Goal: Task Accomplishment & Management: Manage account settings

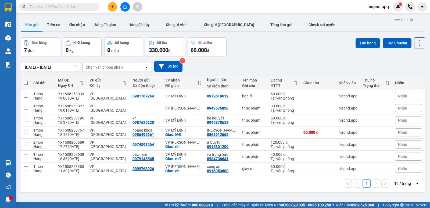
drag, startPoint x: 0, startPoint y: 0, endPoint x: 114, endPoint y: 9, distance: 114.0
click at [113, 9] on div at bounding box center [125, 6] width 40 height 9
click at [114, 9] on button at bounding box center [112, 6] width 9 height 9
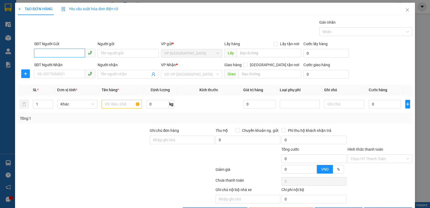
click at [48, 49] on input "SĐT Người Gửi" at bounding box center [59, 53] width 51 height 9
type input "0977992346"
click at [69, 65] on div "0977992346 - a cảnh" at bounding box center [64, 64] width 54 height 6
type input "a cảnh"
type input "0977992346"
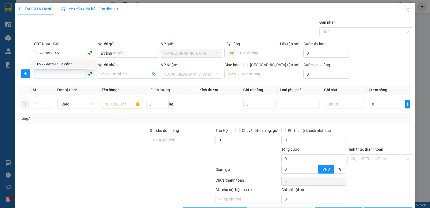
click at [66, 71] on input "SĐT Người Nhận" at bounding box center [59, 74] width 51 height 9
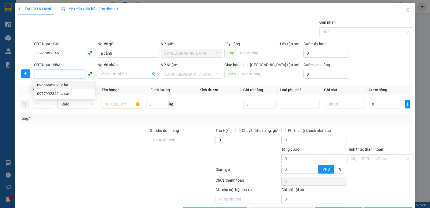
click at [66, 87] on div "0965668209 - c hà" at bounding box center [64, 85] width 54 height 6
type input "0965668209"
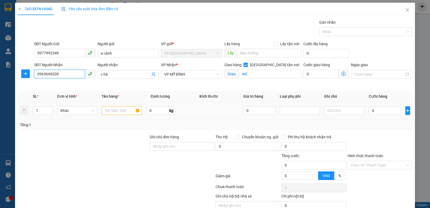
type input "c hà"
checkbox input "true"
type input "mđ"
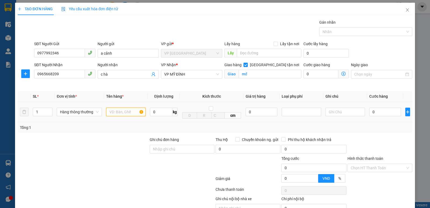
drag, startPoint x: 128, startPoint y: 112, endPoint x: 135, endPoint y: 112, distance: 7.3
click at [128, 112] on input "text" at bounding box center [125, 111] width 39 height 9
click at [112, 113] on input "text" at bounding box center [125, 111] width 39 height 9
type input "thực phẩm"
click at [50, 109] on span "up" at bounding box center [49, 110] width 3 height 3
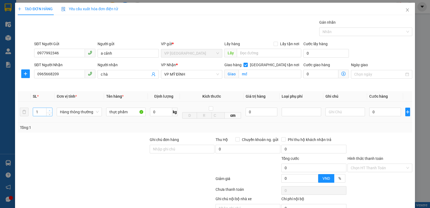
type input "2"
click at [384, 116] on input "0" at bounding box center [385, 111] width 32 height 9
type input "8"
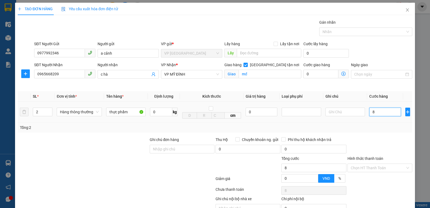
type input "80"
type input "800"
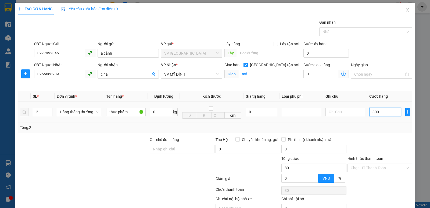
type input "800"
type input "8.000"
type input "80.000"
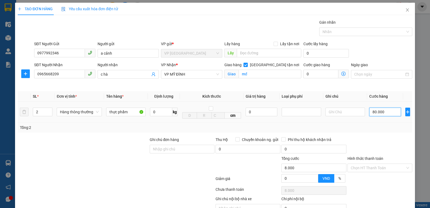
type input "80.000"
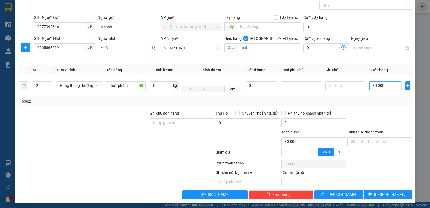
scroll to position [28, 0]
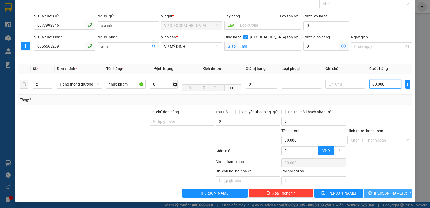
type input "80.000"
click at [396, 196] on button "[PERSON_NAME] và In" at bounding box center [388, 193] width 48 height 9
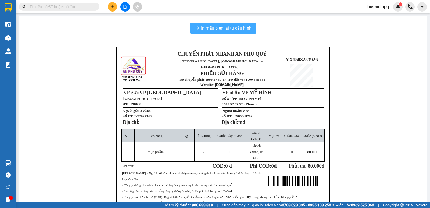
click at [253, 28] on button "In mẫu biên lai tự cấu hình" at bounding box center [223, 28] width 66 height 11
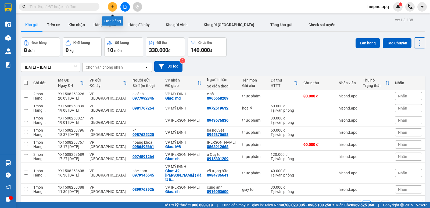
click at [110, 6] on button at bounding box center [112, 6] width 9 height 9
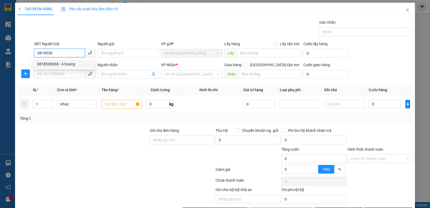
click at [61, 65] on div "0818538668 - A hoang" at bounding box center [64, 64] width 54 height 6
type input "0818538668"
type input "A hoang"
type input "0818538668"
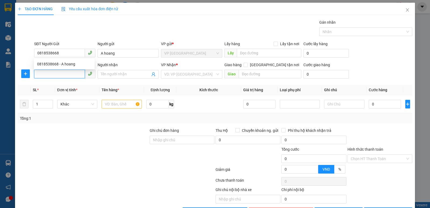
click at [67, 74] on input "SĐT Người Nhận" at bounding box center [59, 74] width 51 height 9
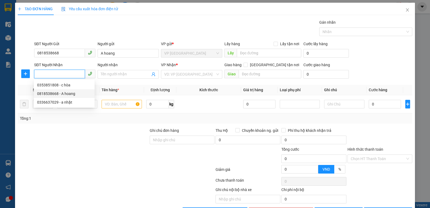
drag, startPoint x: 67, startPoint y: 94, endPoint x: 68, endPoint y: 89, distance: 4.7
click at [68, 93] on div "0818538668 - A hoang" at bounding box center [64, 94] width 54 height 6
type input "0818538668"
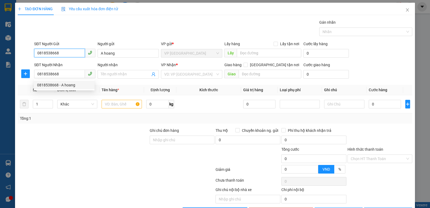
click at [74, 52] on input "0818538668" at bounding box center [59, 53] width 51 height 9
type input "A hoang"
click at [74, 52] on input "0818538668" at bounding box center [59, 53] width 51 height 9
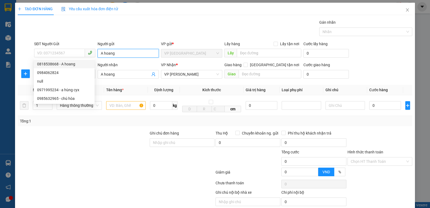
click at [131, 56] on input "A hoang" at bounding box center [128, 53] width 61 height 9
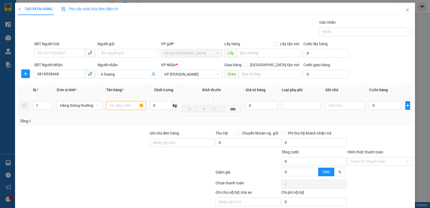
click at [126, 103] on input "text" at bounding box center [125, 105] width 39 height 9
type input "thực phẩm"
click at [47, 101] on span "Increase Value" at bounding box center [49, 103] width 6 height 5
type input "2"
click at [383, 109] on input "0" at bounding box center [385, 105] width 32 height 9
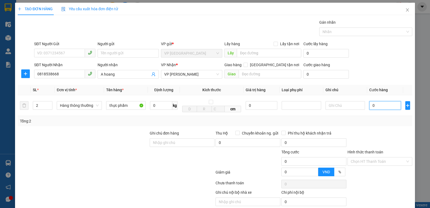
type input "7"
type input "70"
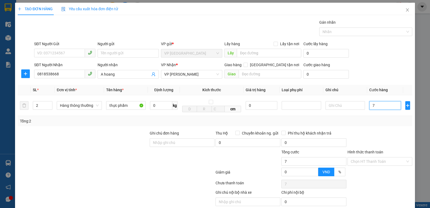
type input "70"
type input "700"
type input "7.000"
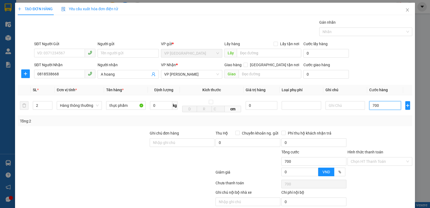
type input "7.000"
type input "70.000"
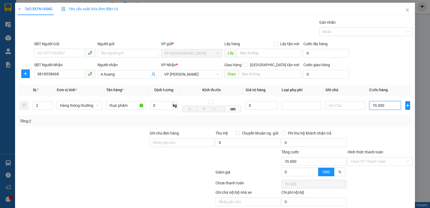
scroll to position [21, 0]
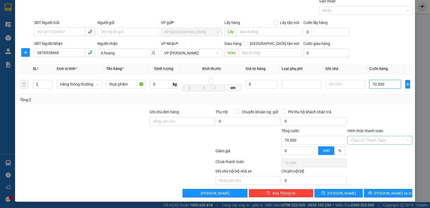
type input "70.000"
click at [381, 141] on input "Hình thức thanh toán" at bounding box center [378, 140] width 55 height 8
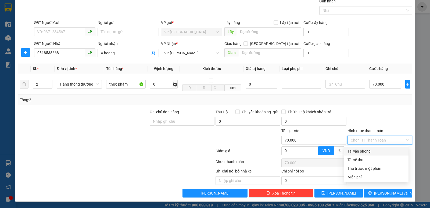
click at [377, 149] on div "Tại văn phòng" at bounding box center [376, 151] width 58 height 6
type input "0"
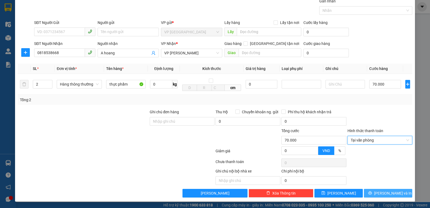
click at [386, 191] on span "[PERSON_NAME] và In" at bounding box center [393, 193] width 38 height 6
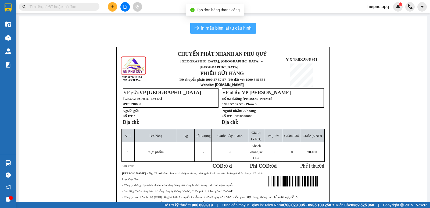
click at [197, 28] on button "In mẫu biên lai tự cấu hình" at bounding box center [223, 28] width 66 height 11
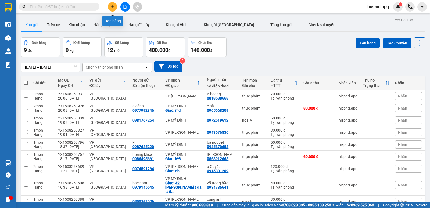
click at [111, 6] on icon "plus" at bounding box center [113, 7] width 4 height 4
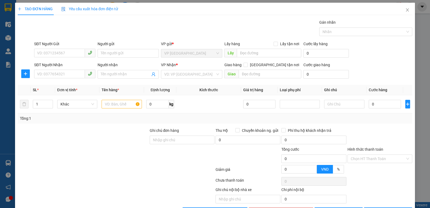
click at [98, 33] on div "Gói vận chuyển * Tiêu chuẩn Gán nhãn Nhãn" at bounding box center [223, 28] width 380 height 19
click at [62, 47] on div "SĐT Người Gửi" at bounding box center [64, 45] width 61 height 8
click at [55, 56] on input "SĐT Người Gửi" at bounding box center [59, 53] width 51 height 9
click at [64, 52] on input "0987618119" at bounding box center [59, 53] width 51 height 9
click at [67, 53] on input "0987618119" at bounding box center [59, 53] width 51 height 9
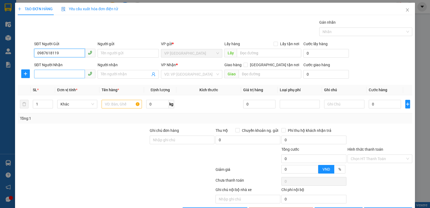
type input "0987618119"
click at [61, 73] on input "SĐT Người Nhận" at bounding box center [59, 74] width 51 height 9
type input "0987618119"
click at [174, 76] on input "search" at bounding box center [189, 74] width 51 height 8
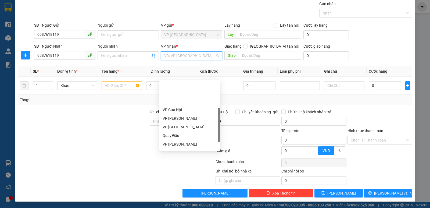
scroll to position [54, 0]
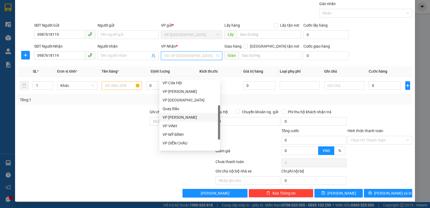
click at [181, 114] on div "VP [PERSON_NAME]" at bounding box center [189, 117] width 61 height 9
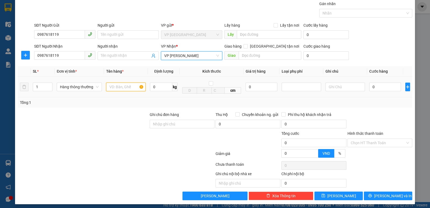
click at [124, 90] on input "text" at bounding box center [125, 86] width 39 height 9
type input "xe máy 06030"
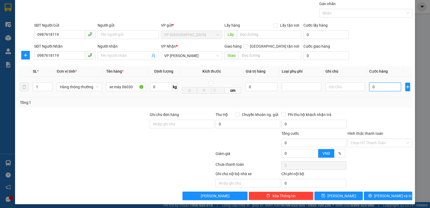
click at [386, 86] on input "0" at bounding box center [385, 86] width 32 height 9
type input "4"
type input "40"
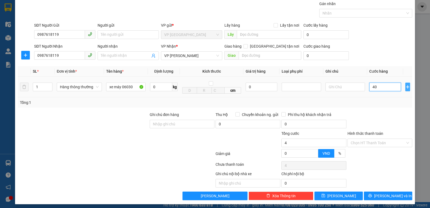
type input "40"
type input "400"
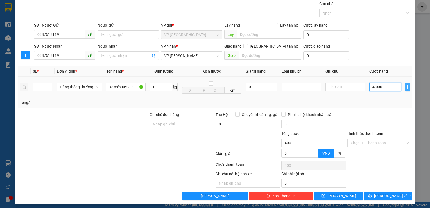
type input "40.000"
type input "400.000"
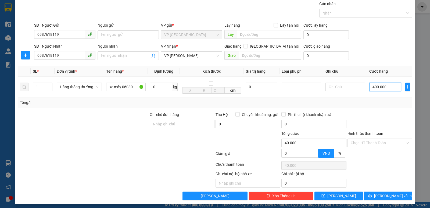
type input "400.000"
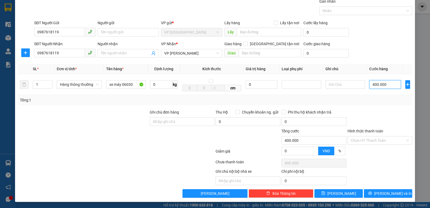
scroll to position [21, 0]
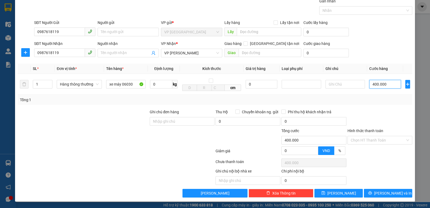
type input "400.000"
click at [390, 108] on div "Transit Pickup Surcharge Ids Transit Deliver Surcharge Ids Transit Deliver Surc…" at bounding box center [215, 97] width 394 height 199
click at [387, 190] on span "[PERSON_NAME] và In" at bounding box center [393, 193] width 38 height 6
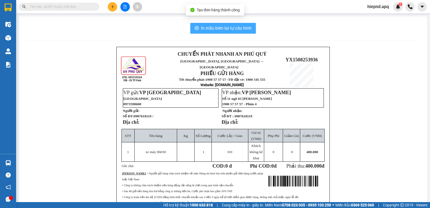
click at [215, 30] on span "In mẫu biên lai tự cấu hình" at bounding box center [226, 28] width 51 height 7
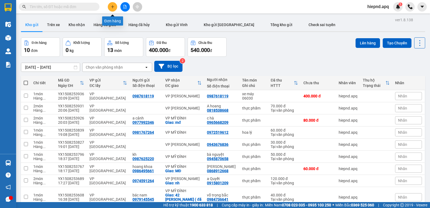
click at [113, 5] on icon "plus" at bounding box center [113, 7] width 4 height 4
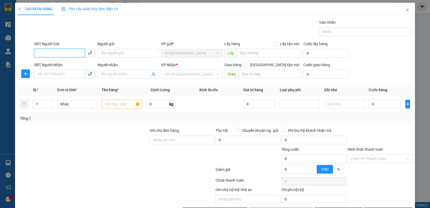
click at [52, 54] on input "SĐT Người Gửi" at bounding box center [59, 53] width 51 height 9
type input "098214972"
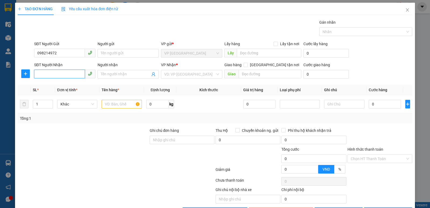
click at [59, 71] on input "SĐT Người Nhận" at bounding box center [59, 74] width 51 height 9
click at [48, 88] on div "0359186601 - [PERSON_NAME]" at bounding box center [64, 85] width 61 height 9
type input "0359186601"
type input "[PERSON_NAME]"
checkbox input "true"
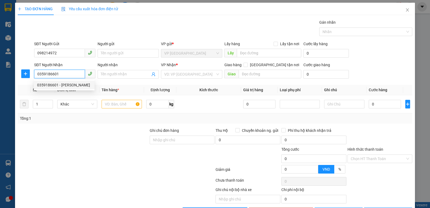
type input "mđ"
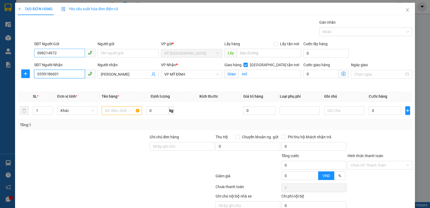
type input "0359186601"
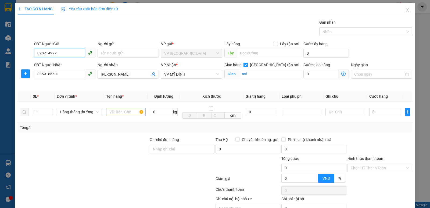
drag, startPoint x: 66, startPoint y: 52, endPoint x: 27, endPoint y: 58, distance: 39.0
click at [27, 58] on div "SĐT Người Gửi 098214972 098214972 Người gửi Tên người gửi VP gửi * VP [GEOGRAPH…" at bounding box center [215, 50] width 396 height 19
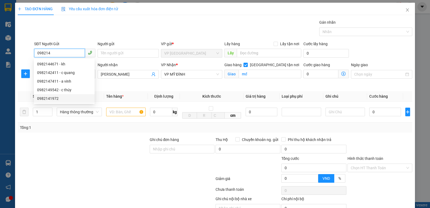
click at [48, 97] on div "0982141972" at bounding box center [64, 98] width 54 height 6
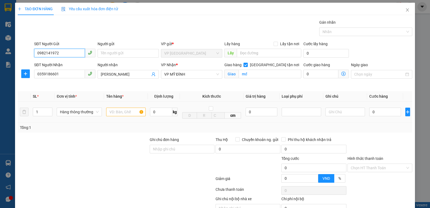
type input "0982141972"
click at [115, 111] on input "text" at bounding box center [125, 111] width 39 height 9
type input "thuc pham"
click at [390, 112] on input "0" at bounding box center [385, 111] width 32 height 9
type input "4"
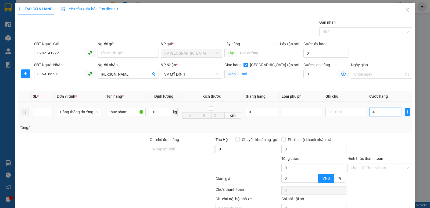
type input "4"
type input "40"
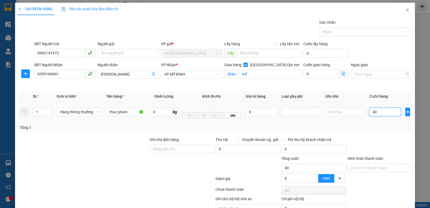
type input "400"
type input "4.000"
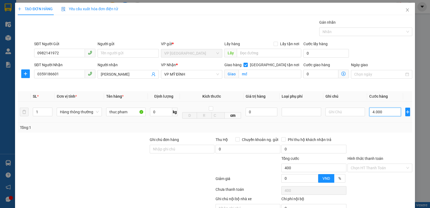
type input "4.000"
type input "40.000"
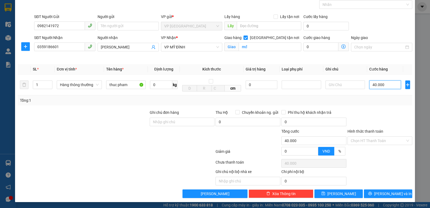
scroll to position [28, 0]
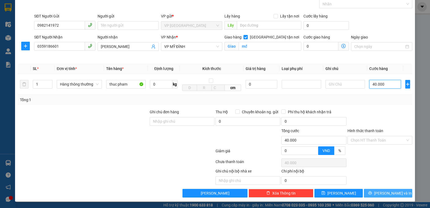
type input "40.000"
click at [380, 193] on span "[PERSON_NAME] và In" at bounding box center [393, 193] width 38 height 6
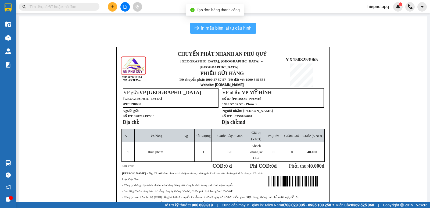
click at [228, 28] on span "In mẫu biên lai tự cấu hình" at bounding box center [226, 28] width 51 height 7
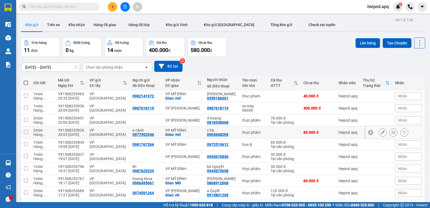
scroll to position [32, 0]
click at [114, 7] on icon "plus" at bounding box center [113, 7] width 4 height 4
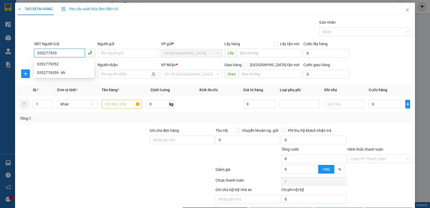
type input "0352779359"
click at [48, 63] on div "0352779359 - kh" at bounding box center [64, 64] width 54 height 6
type input "kh"
type input "0352779359"
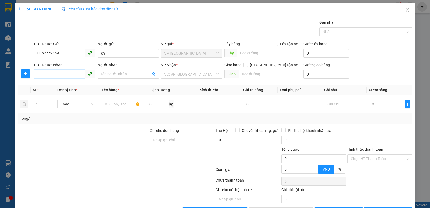
click at [48, 75] on input "SĐT Người Nhận" at bounding box center [59, 74] width 51 height 9
click at [53, 92] on div "0985672099 - [PERSON_NAME]" at bounding box center [64, 94] width 54 height 6
type input "0985672099"
type input "[PERSON_NAME]"
checkbox input "true"
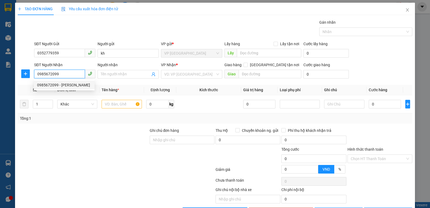
type input "nh"
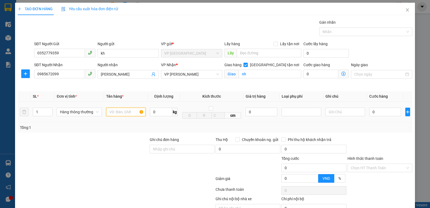
click at [123, 112] on input "text" at bounding box center [125, 111] width 39 height 9
type input "thuc phaM"
click at [377, 112] on input "0" at bounding box center [385, 111] width 32 height 9
type input "4"
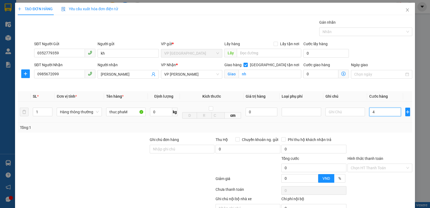
type input "4"
type input "40"
type input "400"
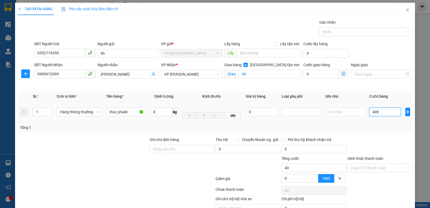
type input "400"
type input "4.000"
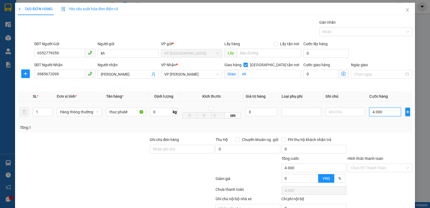
type input "40.000"
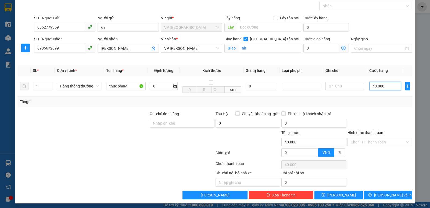
scroll to position [28, 0]
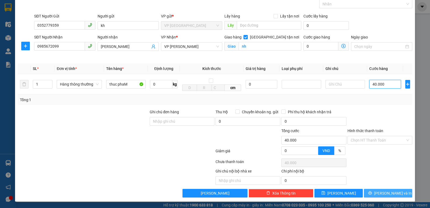
type input "40.000"
click at [385, 192] on span "[PERSON_NAME] và In" at bounding box center [393, 193] width 38 height 6
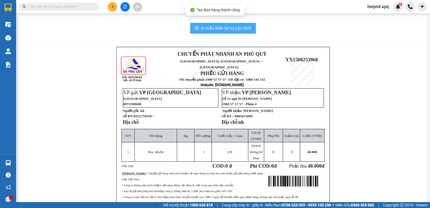
click at [227, 30] on span "In mẫu biên lai tự cấu hình" at bounding box center [226, 28] width 51 height 7
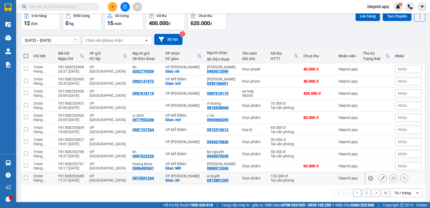
scroll to position [31, 0]
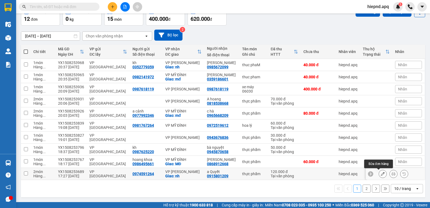
click at [381, 174] on icon at bounding box center [383, 174] width 4 height 4
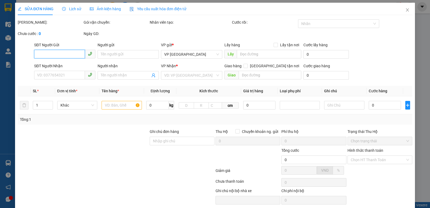
type input "0974591264"
type input "0915801209"
type input "a Quyết"
checkbox input "true"
type input "nh"
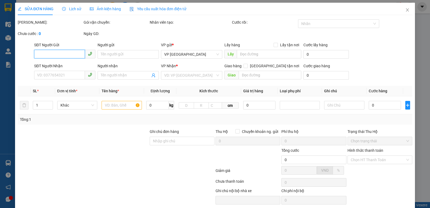
type input "120.000"
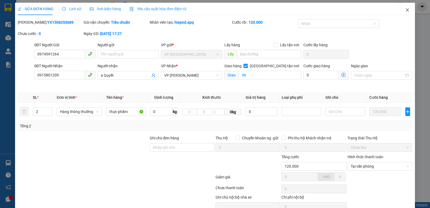
click at [406, 10] on icon "close" at bounding box center [407, 9] width 3 height 3
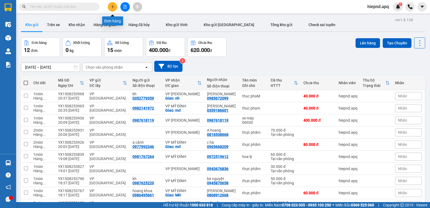
click at [112, 7] on icon "plus" at bounding box center [113, 7] width 4 height 4
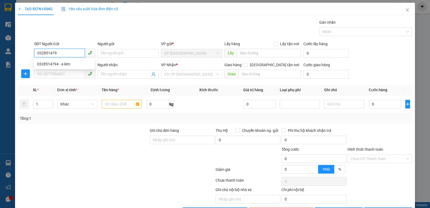
type input "0328514794"
click at [57, 63] on div "0328514794 - a lem" at bounding box center [64, 64] width 54 height 6
type input "a lem"
type input "0328514794"
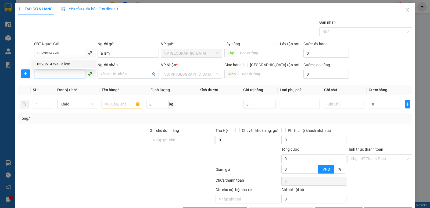
click at [55, 70] on input "SĐT Người Nhận" at bounding box center [59, 74] width 51 height 9
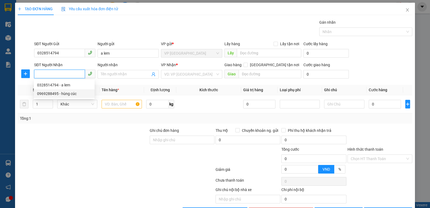
click at [49, 96] on div "0969288495 - hùng cúc" at bounding box center [64, 94] width 54 height 6
type input "0969288495"
type input "hùng cúc"
checkbox input "true"
type input "vp"
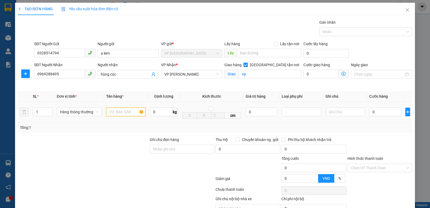
click at [128, 111] on input "text" at bounding box center [125, 111] width 39 height 9
type input "THUC PHAM"
click at [390, 111] on input "0" at bounding box center [385, 111] width 32 height 9
type input "5"
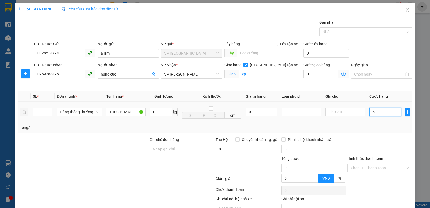
type input "5"
type input "50"
type input "500"
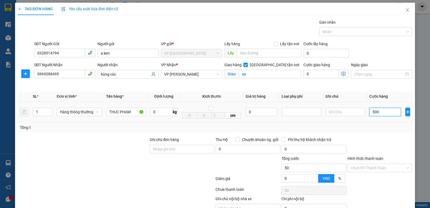
type input "500"
type input "5.000"
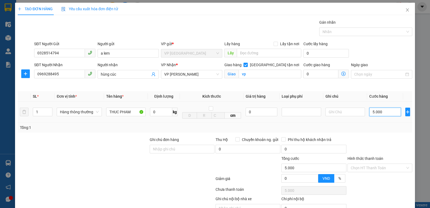
type input "50.000"
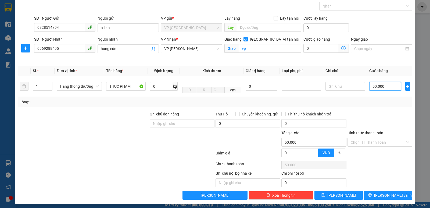
scroll to position [28, 0]
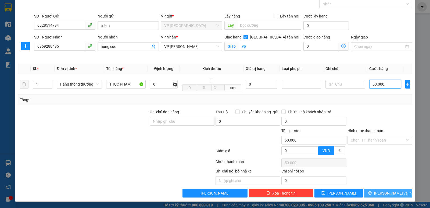
type input "50.000"
click at [381, 191] on span "[PERSON_NAME] và In" at bounding box center [393, 193] width 38 height 6
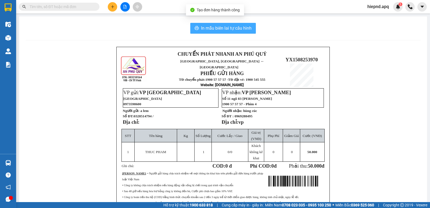
click at [216, 26] on span "In mẫu biên lai tự cấu hình" at bounding box center [226, 28] width 51 height 7
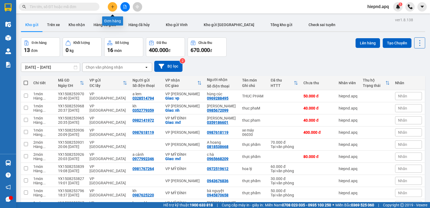
click at [109, 6] on button at bounding box center [112, 6] width 9 height 9
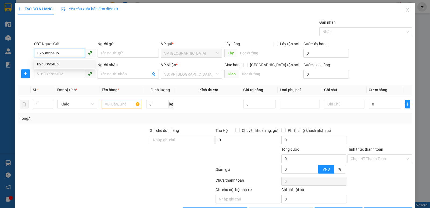
click at [42, 63] on div "0963855405" at bounding box center [64, 64] width 54 height 6
type input "0963855405"
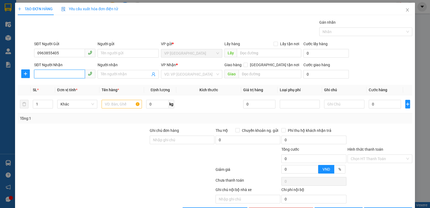
click at [46, 73] on input "SĐT Người Nhận" at bounding box center [59, 74] width 51 height 9
type input "0835038089"
click at [176, 71] on input "search" at bounding box center [189, 74] width 51 height 8
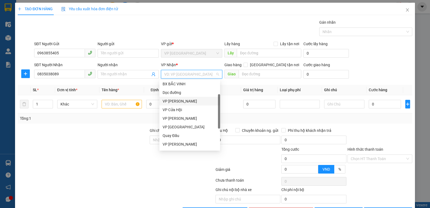
scroll to position [77, 0]
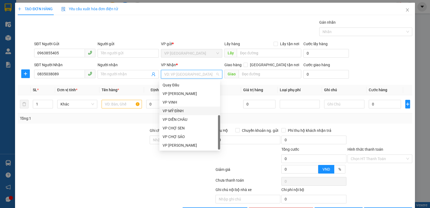
click at [178, 112] on div "VP MỸ ĐÌNH" at bounding box center [190, 111] width 54 height 6
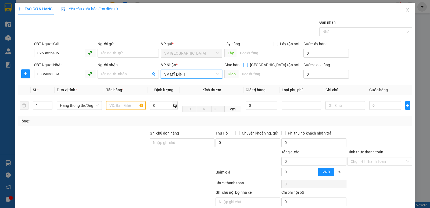
click at [248, 67] on span at bounding box center [245, 65] width 4 height 4
click at [247, 66] on input "[GEOGRAPHIC_DATA] tận nơi" at bounding box center [245, 65] width 4 height 4
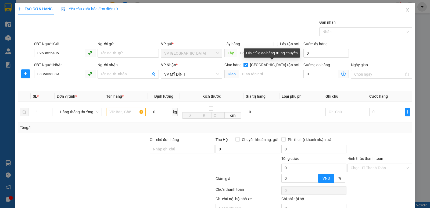
click at [243, 63] on input "[GEOGRAPHIC_DATA] tận nơi" at bounding box center [245, 65] width 4 height 4
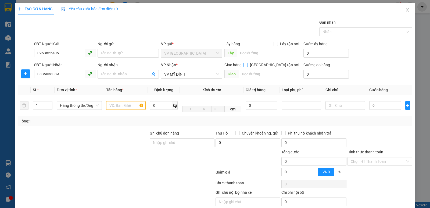
click at [247, 63] on input "[GEOGRAPHIC_DATA] tận nơi" at bounding box center [245, 65] width 4 height 4
checkbox input "true"
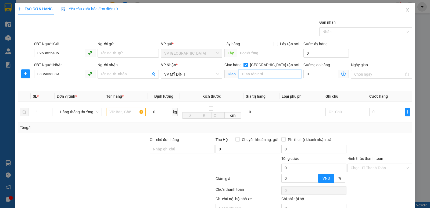
click at [263, 71] on input "text" at bounding box center [270, 74] width 63 height 9
type input "CẦU GIẤY,HN"
click at [117, 115] on input "text" at bounding box center [125, 111] width 39 height 9
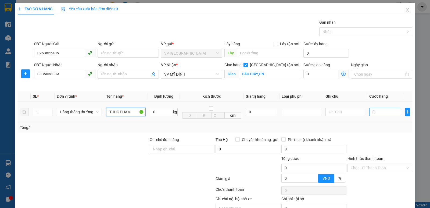
type input "THUC PHAM"
click at [381, 111] on input "0" at bounding box center [385, 111] width 32 height 9
type input "5"
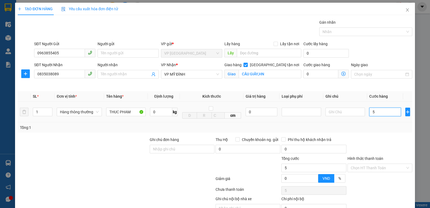
type input "50"
type input "500"
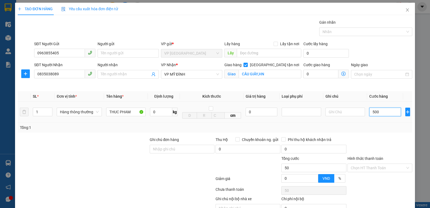
type input "500"
type input "5.000"
type input "50.000"
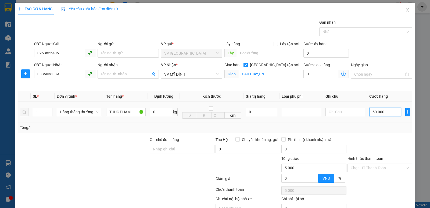
type input "50.000"
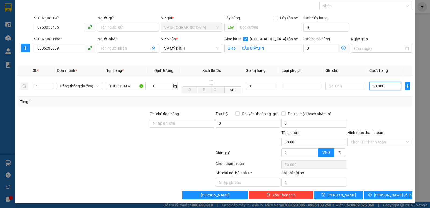
scroll to position [28, 0]
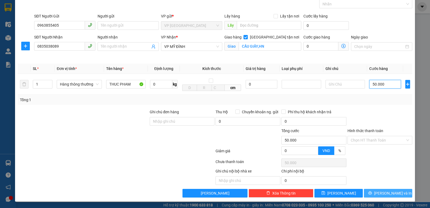
type input "50.000"
click at [390, 192] on span "[PERSON_NAME] và In" at bounding box center [393, 193] width 38 height 6
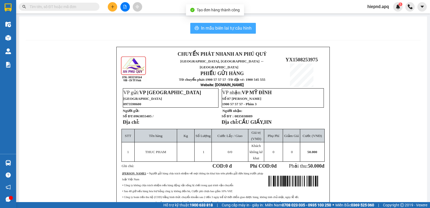
click at [225, 28] on span "In mẫu biên lai tự cấu hình" at bounding box center [226, 28] width 51 height 7
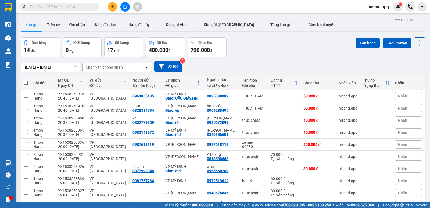
click at [282, 71] on div "[DATE] – [DATE] Press the down arrow key to interact with the calendar and sele…" at bounding box center [223, 66] width 404 height 11
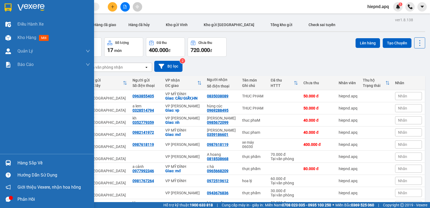
click at [32, 165] on div "Hàng sắp về" at bounding box center [53, 163] width 73 height 8
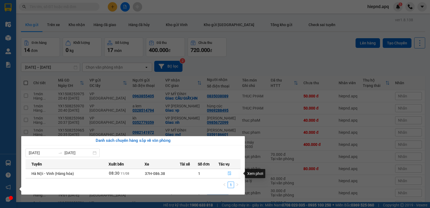
click at [233, 174] on button "button" at bounding box center [229, 173] width 21 height 9
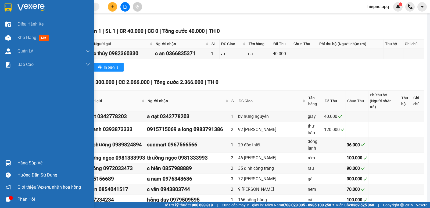
scroll to position [81, 0]
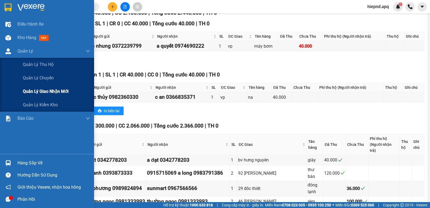
click at [57, 96] on div "Quản lý giao nhận mới" at bounding box center [56, 91] width 67 height 13
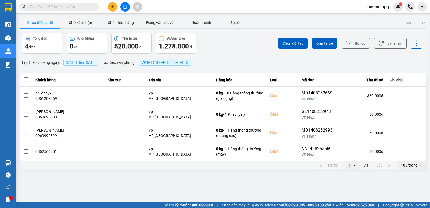
click at [96, 64] on span "[DATE] đến [DATE]" at bounding box center [81, 62] width 30 height 4
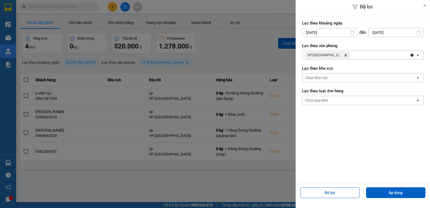
click at [322, 29] on input "[DATE]" at bounding box center [329, 32] width 55 height 9
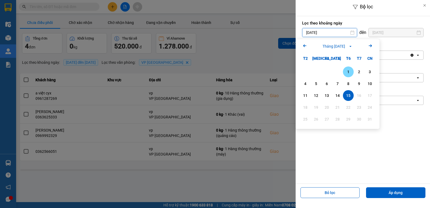
click at [346, 71] on div "1" at bounding box center [348, 72] width 8 height 6
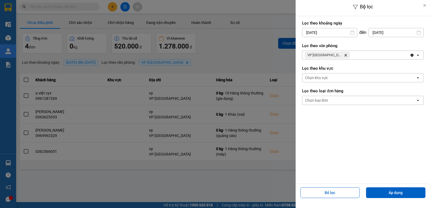
type input "[DATE]"
click at [394, 195] on button "Áp dụng" at bounding box center [395, 192] width 59 height 11
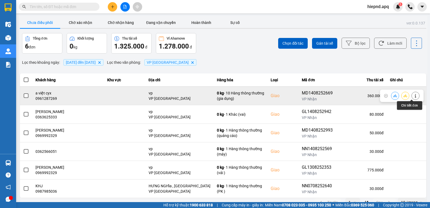
click at [412, 98] on button at bounding box center [416, 95] width 8 height 9
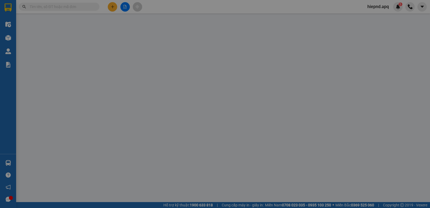
click at [380, 161] on div "SỬA ĐƠN HÀNG Lịch sử Ảnh kiện hàng Yêu cầu xuất hóa đơn điện tử Total Paid Fee …" at bounding box center [215, 104] width 430 height 208
type input "0346703903"
type input "khách"
type input "0961287269"
type input "a việt cyx"
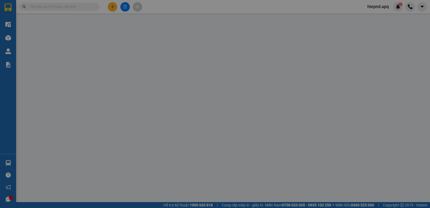
checkbox input "true"
type input "vp"
type input "360.000"
type input "10"
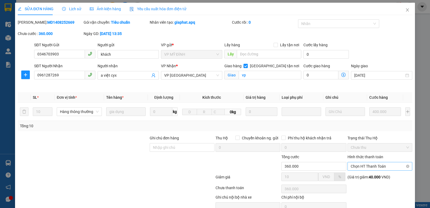
click at [380, 166] on span "Chọn HT Thanh Toán" at bounding box center [380, 166] width 58 height 8
click at [378, 179] on div "Tại văn phòng" at bounding box center [376, 177] width 58 height 6
type input "0"
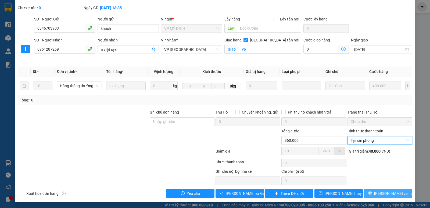
scroll to position [26, 0]
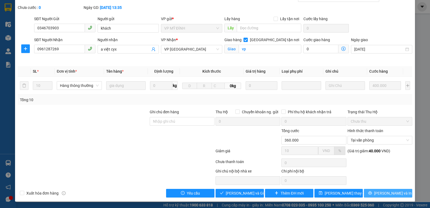
click at [386, 196] on button "[PERSON_NAME] và In" at bounding box center [388, 193] width 48 height 9
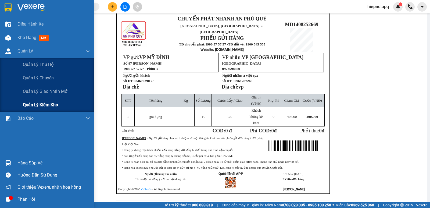
scroll to position [43, 0]
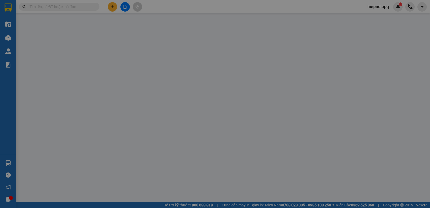
type input "0346703903"
type input "khách"
type input "0961287269"
type input "a việt cyx"
checkbox input "true"
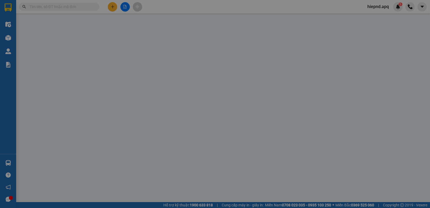
type input "vp"
type input "360.000"
type input "10"
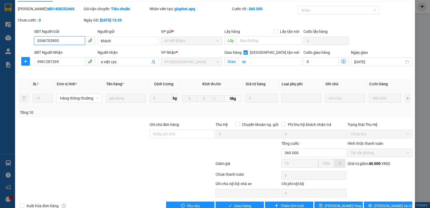
scroll to position [26, 0]
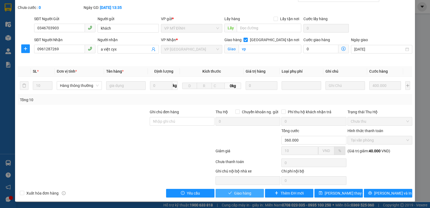
click at [237, 193] on span "Giao hàng" at bounding box center [242, 193] width 17 height 6
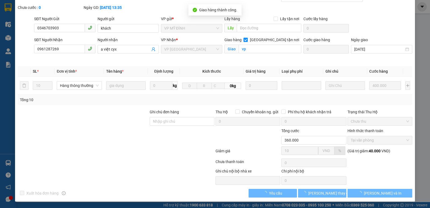
scroll to position [0, 0]
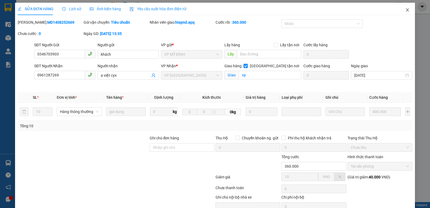
click at [405, 10] on icon "close" at bounding box center [407, 10] width 4 height 4
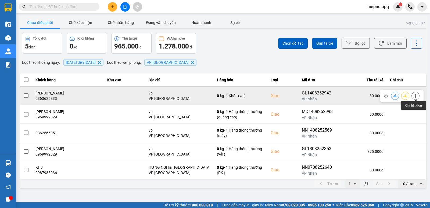
click at [416, 96] on icon at bounding box center [416, 96] width 4 height 4
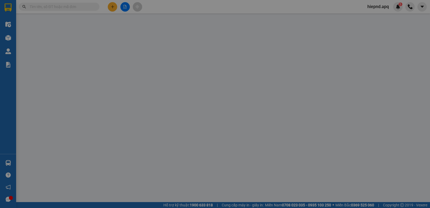
type input "0981234020"
type input "[PERSON_NAME]"
type input "0363625333"
type input "[PERSON_NAME]"
checkbox input "true"
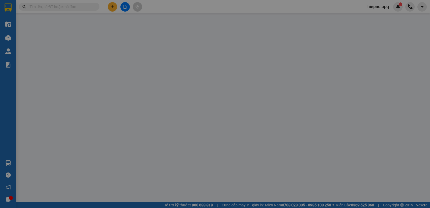
type input "vp"
type input "80.000"
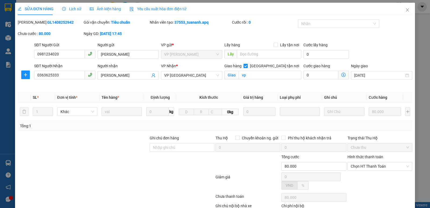
click at [378, 159] on div "Hình thức thanh toán" at bounding box center [379, 158] width 65 height 8
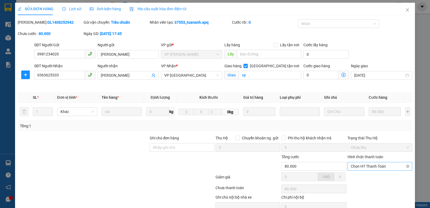
click at [377, 164] on span "Chọn HT Thanh Toán" at bounding box center [380, 166] width 58 height 8
click at [374, 174] on div "Tại văn phòng" at bounding box center [376, 177] width 58 height 6
type input "0"
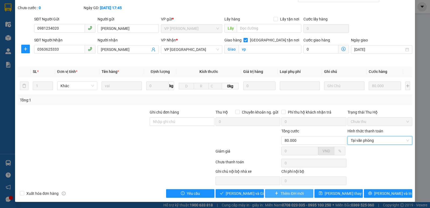
scroll to position [26, 0]
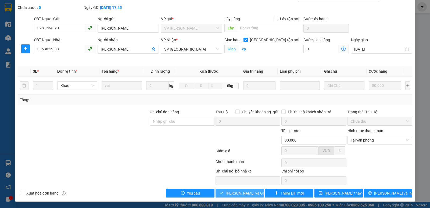
click at [247, 193] on span "[PERSON_NAME] và Giao hàng" at bounding box center [252, 193] width 52 height 6
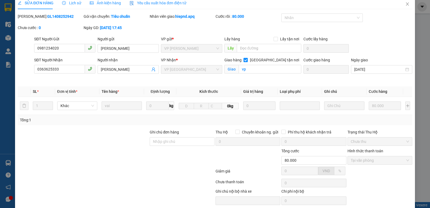
scroll to position [0, 0]
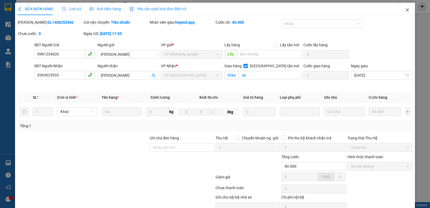
click at [406, 10] on icon "close" at bounding box center [407, 9] width 3 height 3
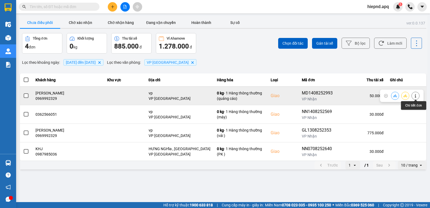
click at [414, 97] on icon at bounding box center [416, 96] width 4 height 4
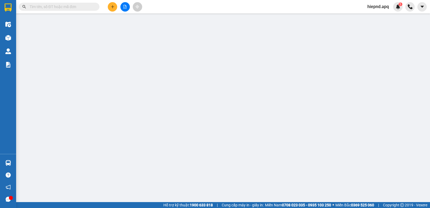
click at [382, 159] on div "SỬA ĐƠN HÀNG Lịch sử Ảnh kiện hàng Yêu cầu xuất hóa đơn điện tử Total Paid Fee …" at bounding box center [215, 104] width 430 height 208
type input "0335551378"
type input "linh"
type input "0969992329"
type input "[PERSON_NAME]"
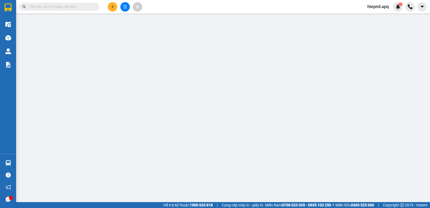
checkbox input "true"
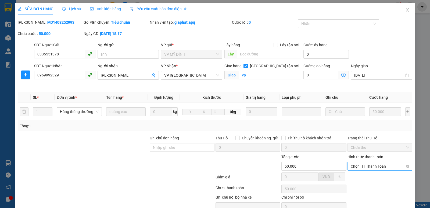
click at [378, 164] on span "Chọn HT Thanh Toán" at bounding box center [380, 166] width 58 height 8
click at [375, 177] on div "Tại văn phòng" at bounding box center [376, 177] width 58 height 6
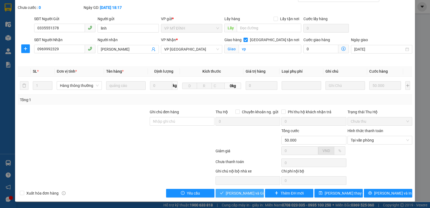
click at [243, 193] on span "[PERSON_NAME] và Giao hàng" at bounding box center [252, 193] width 52 height 6
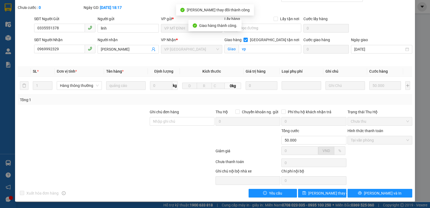
scroll to position [0, 0]
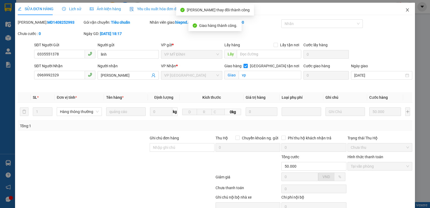
click at [406, 11] on icon "close" at bounding box center [407, 9] width 3 height 3
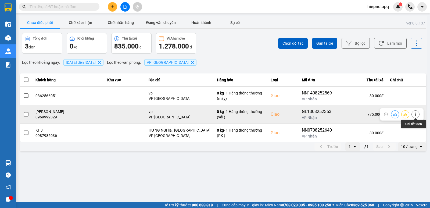
click at [415, 115] on icon at bounding box center [415, 114] width 1 height 4
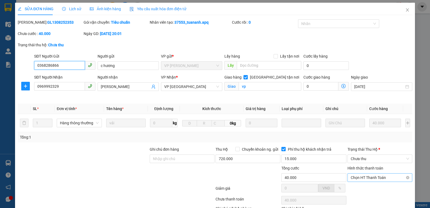
click at [380, 177] on span "Chọn HT Thanh Toán" at bounding box center [380, 177] width 58 height 8
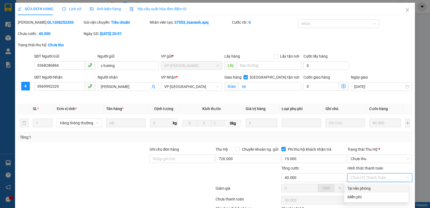
click at [363, 188] on div "Tại văn phòng" at bounding box center [376, 188] width 58 height 6
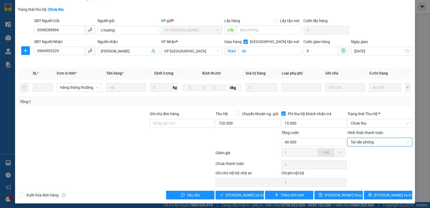
scroll to position [37, 0]
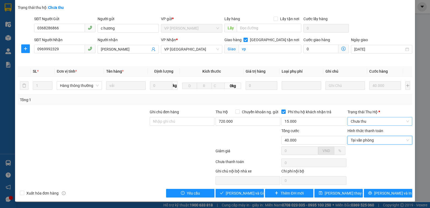
click at [376, 121] on span "Chưa thu" at bounding box center [380, 121] width 58 height 8
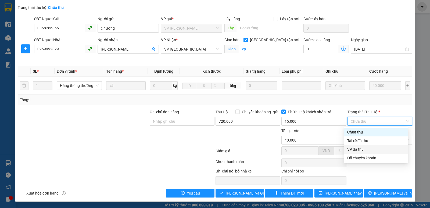
click at [368, 149] on div "VP đã thu" at bounding box center [376, 149] width 58 height 6
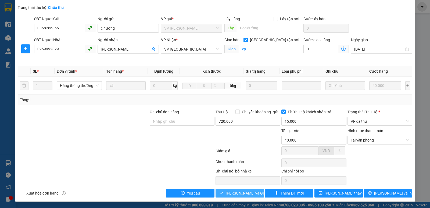
click at [238, 196] on span "[PERSON_NAME] và Giao hàng" at bounding box center [252, 193] width 52 height 6
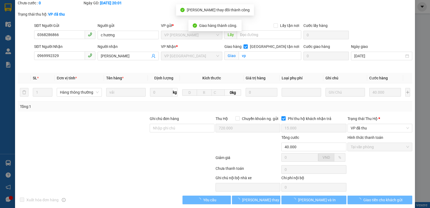
scroll to position [0, 0]
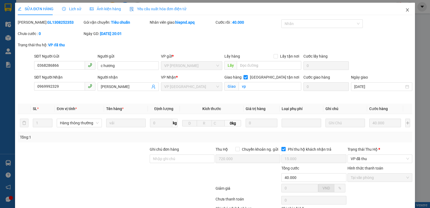
click at [405, 12] on icon "close" at bounding box center [407, 10] width 4 height 4
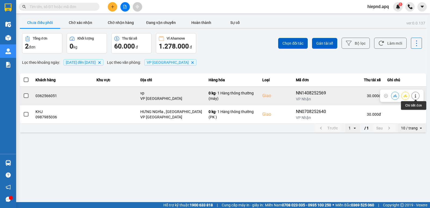
click at [414, 97] on icon at bounding box center [416, 96] width 4 height 4
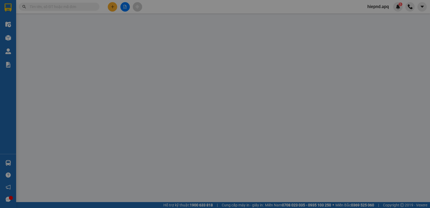
click at [379, 162] on div "SỬA ĐƠN HÀNG Lịch sử Ảnh kiện hàng Yêu cầu xuất hóa đơn điện tử Total Paid Fee …" at bounding box center [215, 104] width 430 height 208
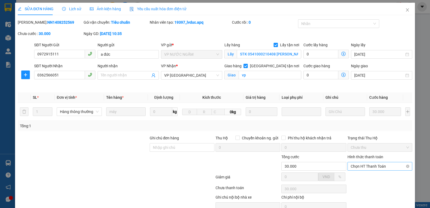
click at [377, 164] on span "Chọn HT Thanh Toán" at bounding box center [380, 166] width 58 height 8
click at [361, 178] on div "Tại văn phòng" at bounding box center [376, 177] width 58 height 6
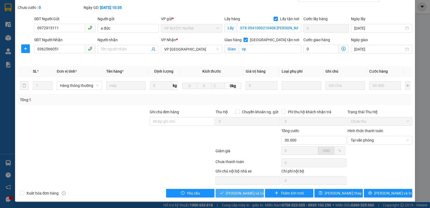
click at [233, 195] on span "[PERSON_NAME] và Giao hàng" at bounding box center [252, 193] width 52 height 6
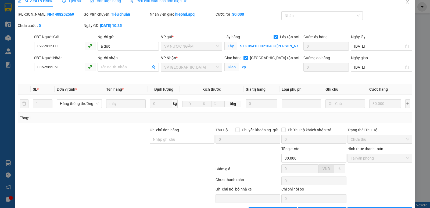
scroll to position [0, 0]
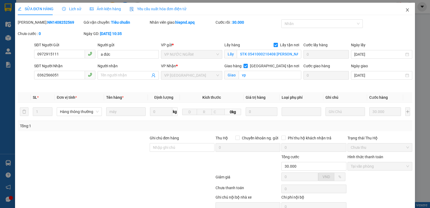
click at [405, 9] on icon "close" at bounding box center [407, 10] width 4 height 4
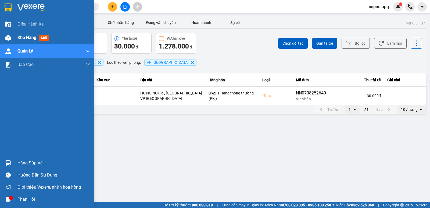
click at [30, 37] on span "Kho hàng" at bounding box center [26, 37] width 19 height 5
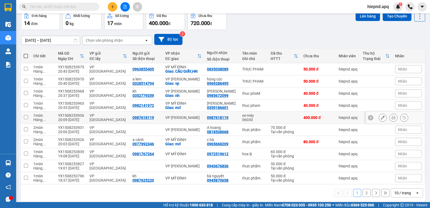
scroll to position [31, 0]
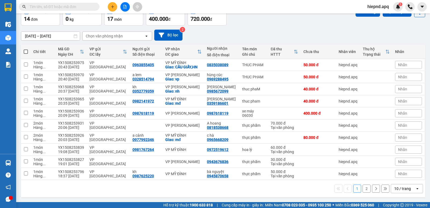
click at [374, 187] on icon at bounding box center [376, 188] width 4 height 4
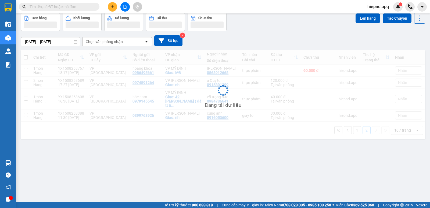
scroll to position [25, 0]
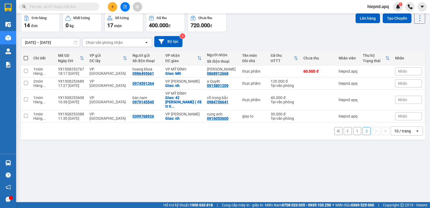
click at [346, 127] on button at bounding box center [348, 131] width 8 height 8
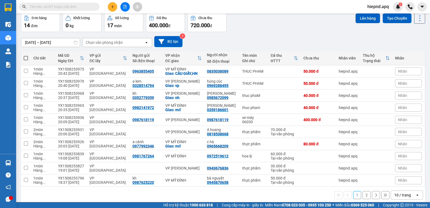
click at [372, 197] on button at bounding box center [376, 195] width 8 height 8
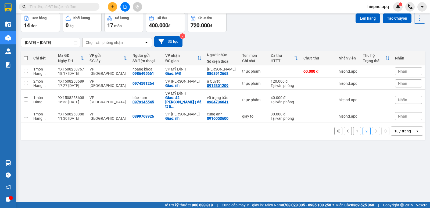
click at [347, 129] on icon at bounding box center [348, 130] width 2 height 3
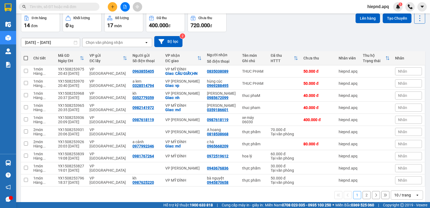
click at [375, 193] on icon at bounding box center [376, 194] width 2 height 3
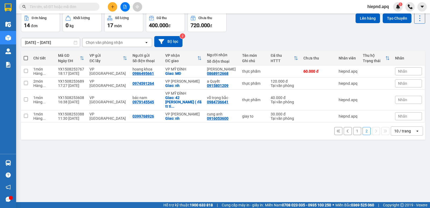
click at [346, 129] on icon at bounding box center [348, 131] width 4 height 4
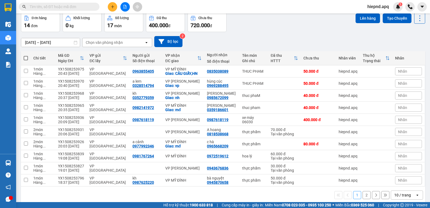
click at [375, 196] on icon at bounding box center [376, 194] width 2 height 3
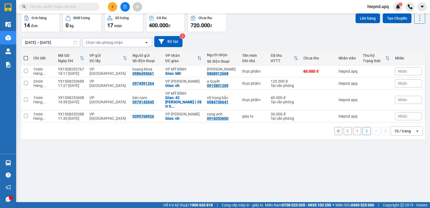
click at [346, 129] on icon at bounding box center [348, 131] width 4 height 4
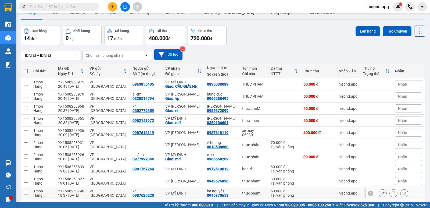
scroll to position [0, 0]
